Goal: Find specific page/section: Find specific page/section

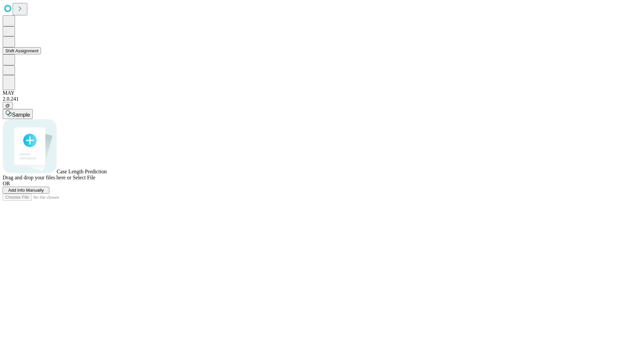
click at [41, 54] on button "Shift Assignment" at bounding box center [22, 50] width 38 height 7
